Goal: Task Accomplishment & Management: Use online tool/utility

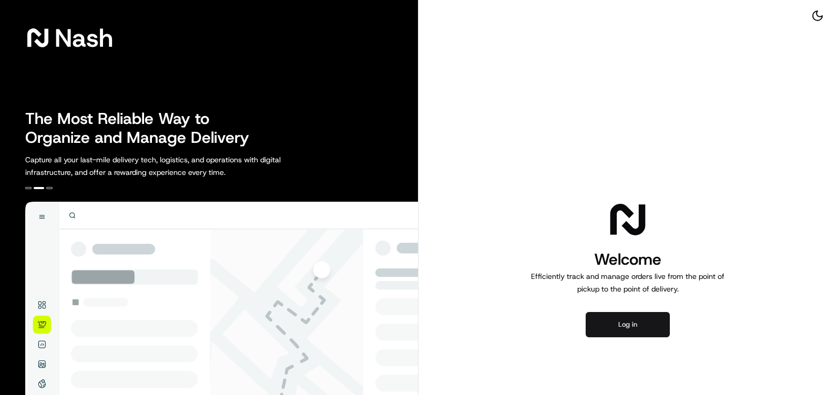
click at [632, 314] on button "Log in" at bounding box center [628, 324] width 84 height 25
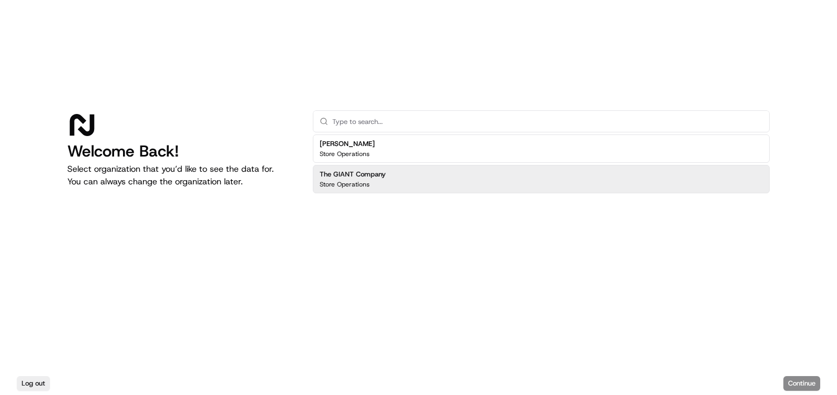
click at [409, 187] on div "The GIANT Company Store Operations" at bounding box center [541, 179] width 457 height 28
click at [804, 383] on button "Continue" at bounding box center [801, 383] width 37 height 15
